Goal: Information Seeking & Learning: Find specific page/section

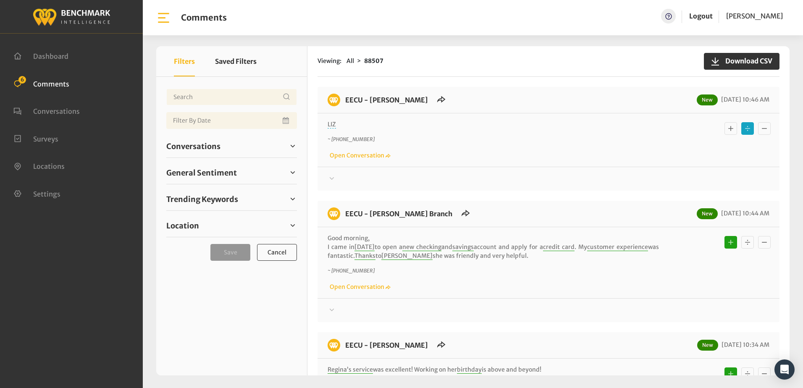
click at [329, 174] on icon at bounding box center [332, 178] width 8 height 10
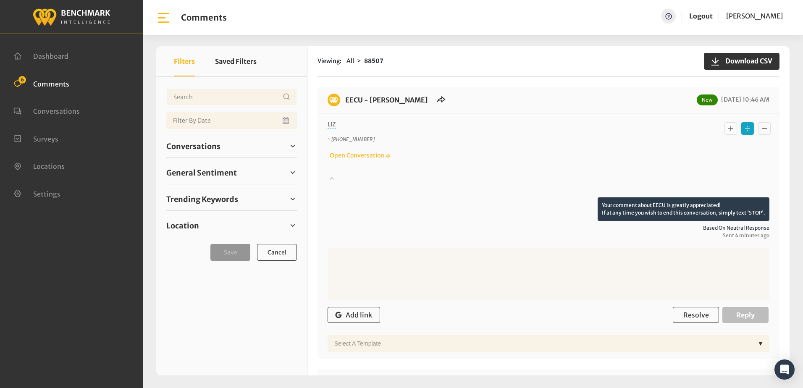
click at [331, 167] on div "Your comment about EECU is greatly appreciated! If at any time you wish to end …" at bounding box center [549, 259] width 462 height 185
click at [333, 178] on icon at bounding box center [332, 178] width 8 height 10
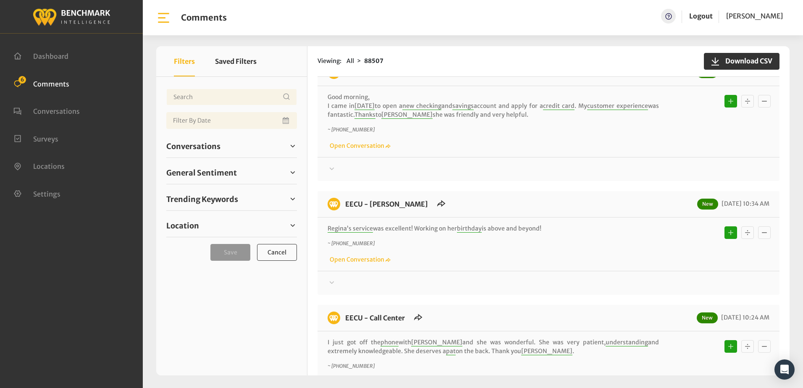
scroll to position [168, 0]
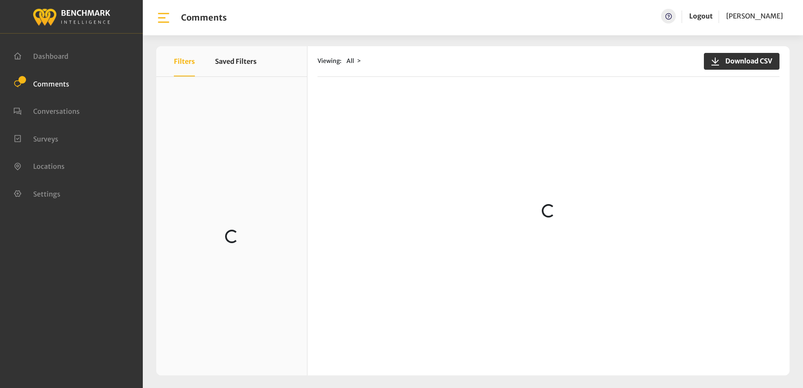
scroll to position [126, 0]
